Goal: Information Seeking & Learning: Find specific fact

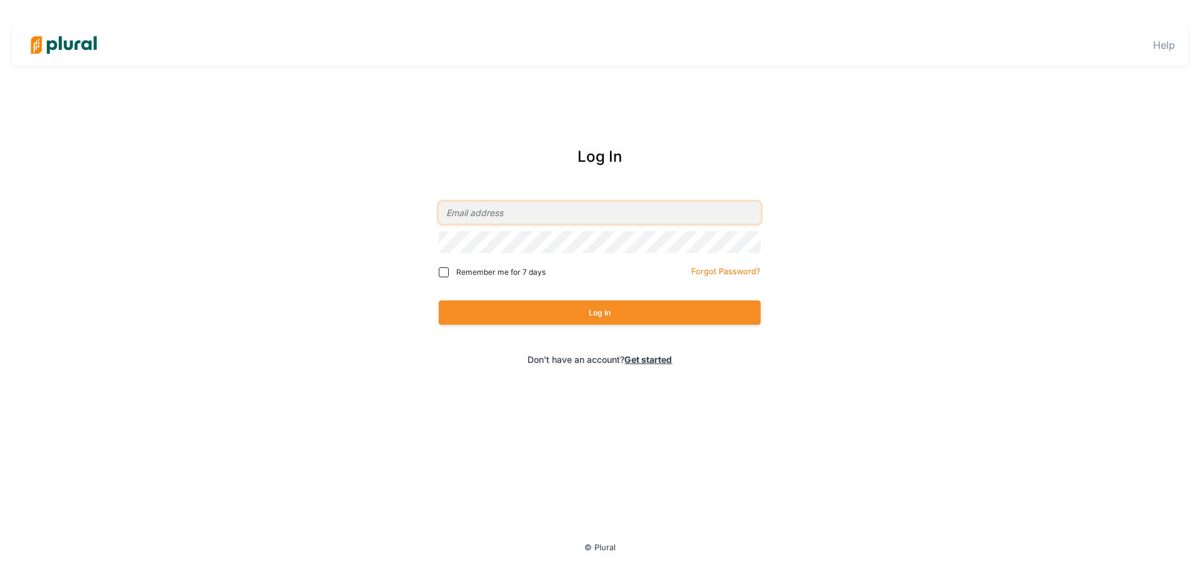
type input "[EMAIL_ADDRESS][PERSON_NAME][DOMAIN_NAME]"
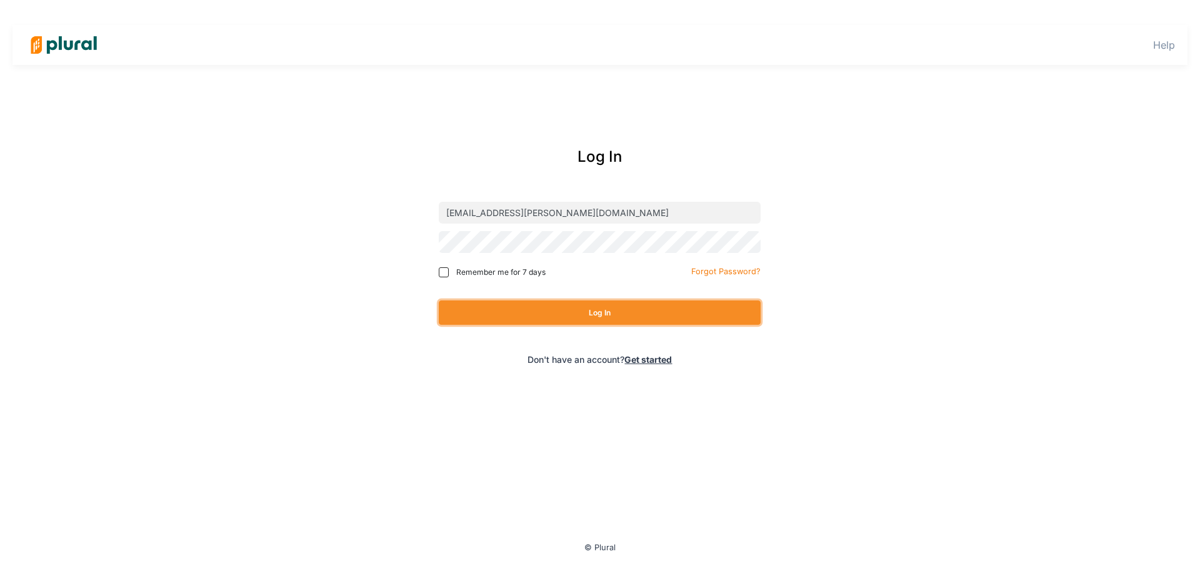
click at [543, 304] on button "Log In" at bounding box center [600, 313] width 322 height 24
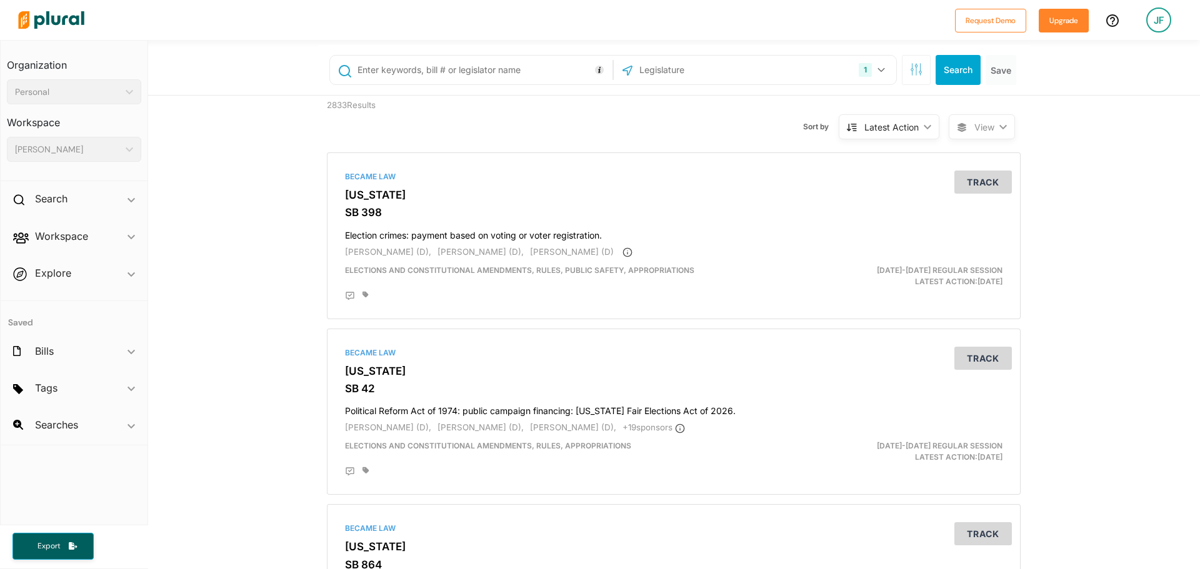
click at [475, 69] on input "text" at bounding box center [482, 70] width 253 height 24
type input "sb 616"
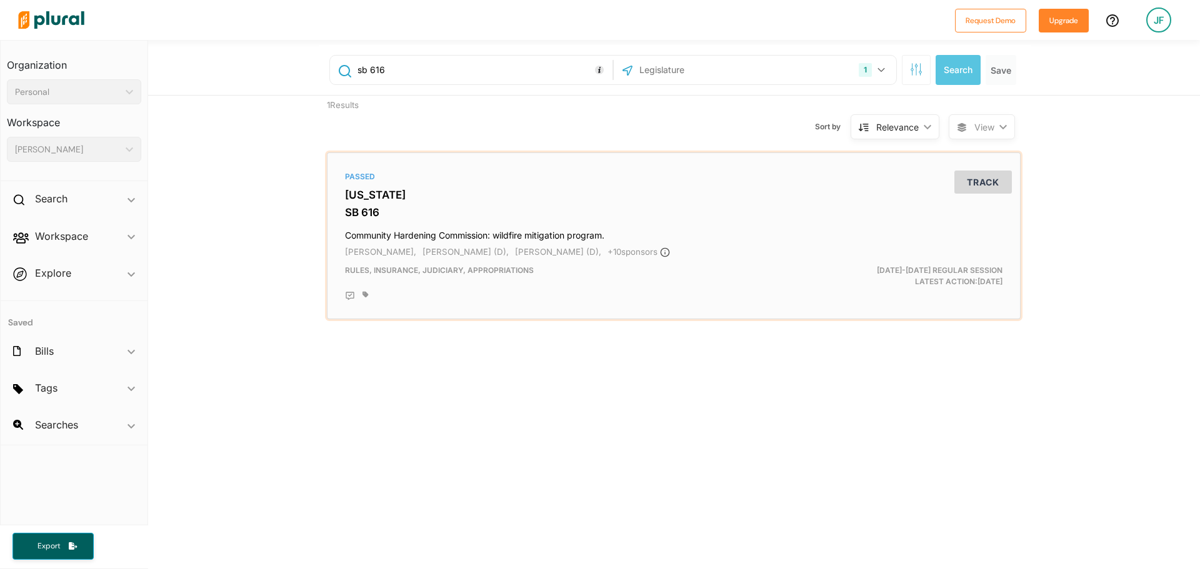
click at [371, 216] on h3 "SB 616" at bounding box center [673, 212] width 657 height 12
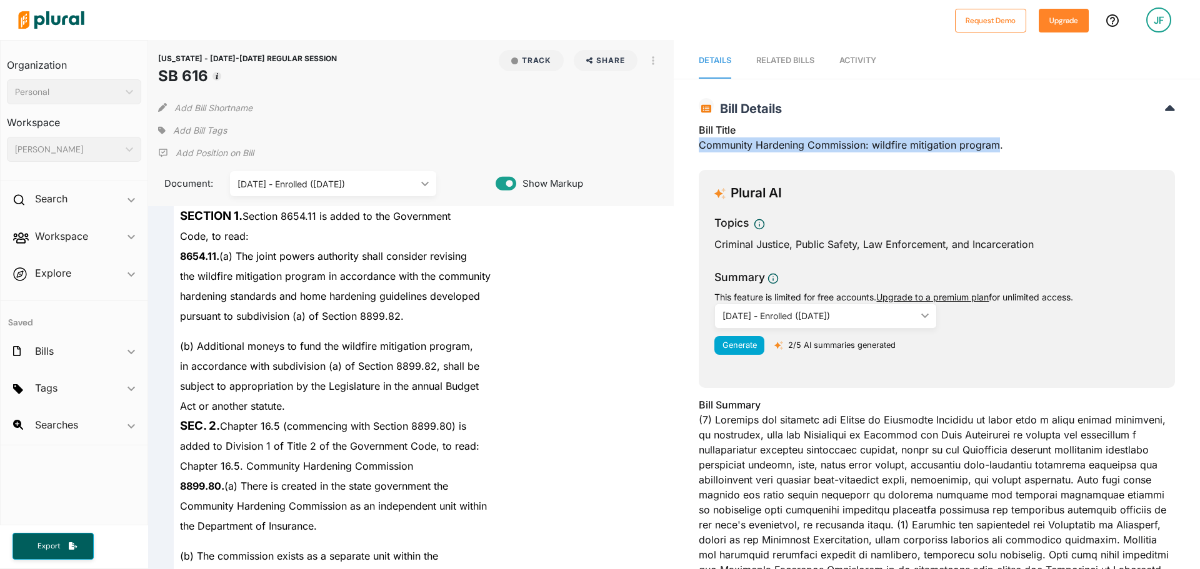
drag, startPoint x: 993, startPoint y: 146, endPoint x: 696, endPoint y: 144, distance: 296.8
click at [698, 144] on div "Bill Title Community Hardening Commission: wildfire mitigation program." at bounding box center [936, 140] width 476 height 37
copy div "Community Hardening Commission: wildfire mitigation program"
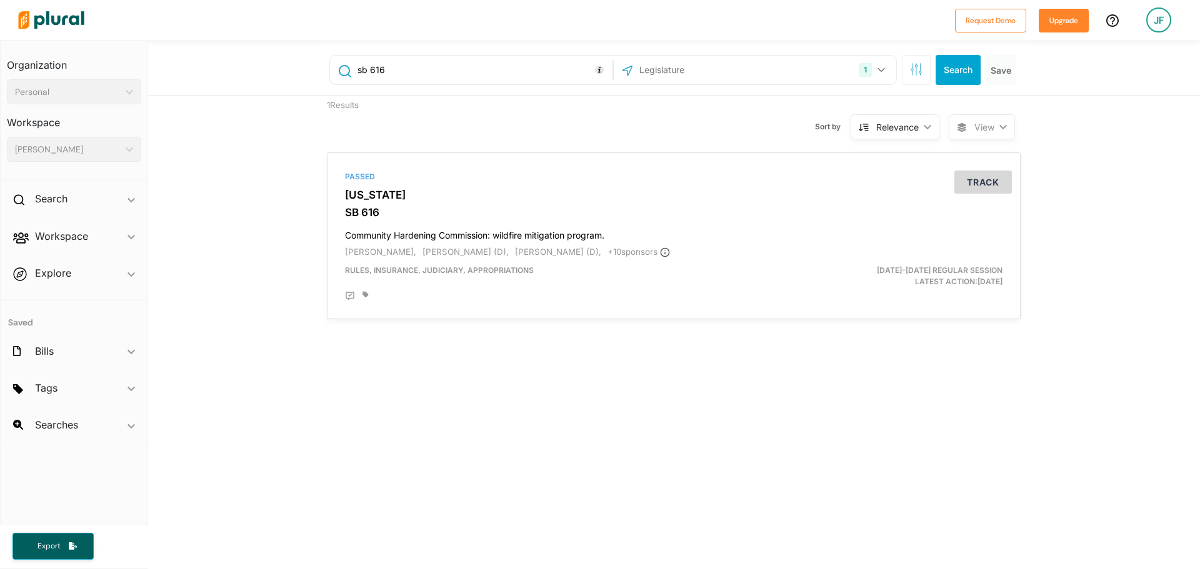
drag, startPoint x: 411, startPoint y: 71, endPoint x: 299, endPoint y: 62, distance: 112.2
click at [299, 61] on div "sb 616 1 [US_STATE] [GEOGRAPHIC_DATA] Congress [US_STATE] [US_STATE] [US_STATE]…" at bounding box center [673, 68] width 1051 height 56
type input "sb 429"
click at [405, 225] on h4 "Wildfire Safety and Risk Mitigation Program." at bounding box center [673, 232] width 657 height 17
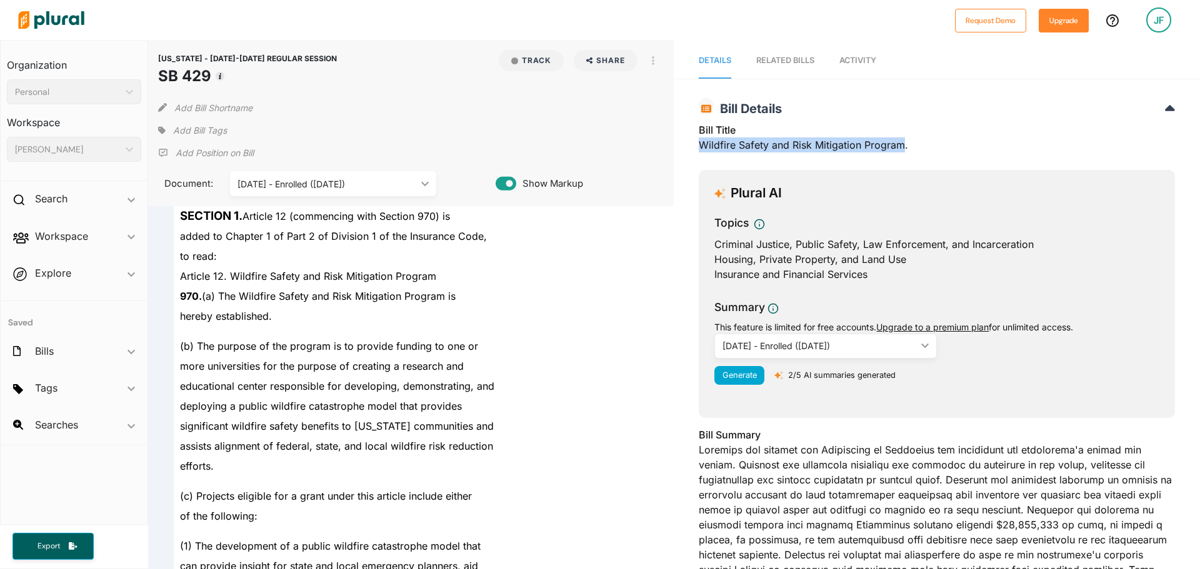
drag, startPoint x: 899, startPoint y: 146, endPoint x: 694, endPoint y: 147, distance: 204.9
click at [698, 147] on div "Bill Title Wildfire Safety and Risk Mitigation Program." at bounding box center [936, 140] width 476 height 37
copy div "Wildfire Safety and Risk Mitigation Program"
